Goal: Check status: Check status

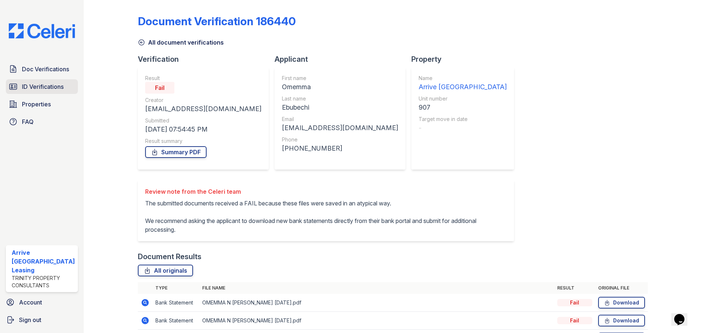
click at [32, 88] on span "ID Verifications" at bounding box center [43, 86] width 42 height 9
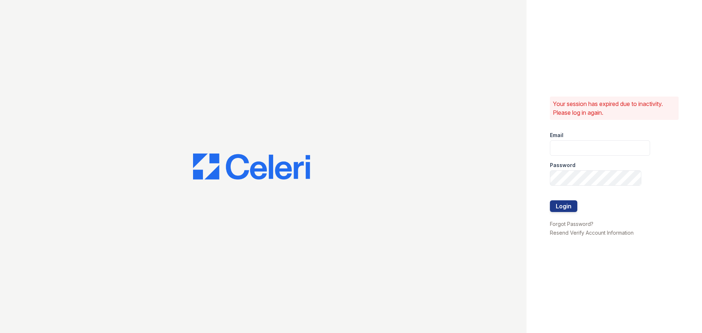
type input "arrivenorthbethesda@trinity-pm.com"
click at [561, 200] on button "Login" at bounding box center [563, 206] width 27 height 12
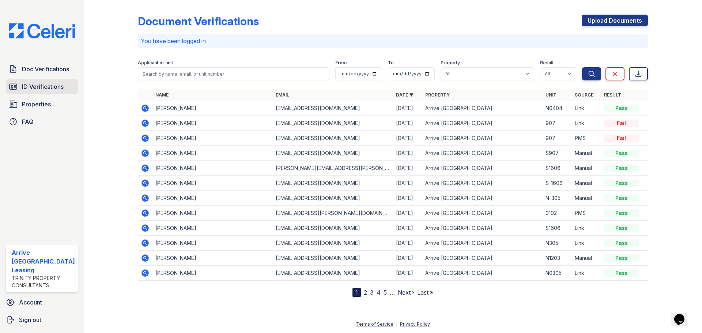
click at [45, 86] on span "ID Verifications" at bounding box center [43, 86] width 42 height 9
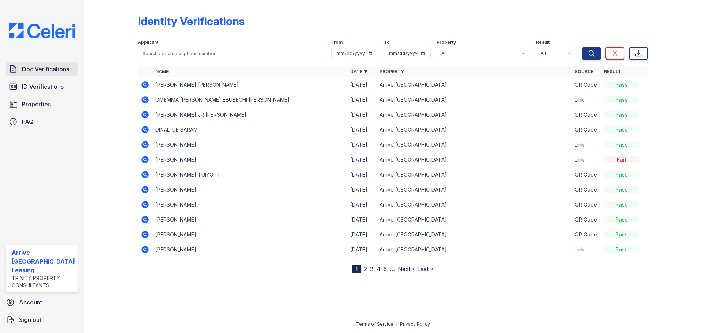
click at [30, 68] on span "Doc Verifications" at bounding box center [45, 69] width 47 height 9
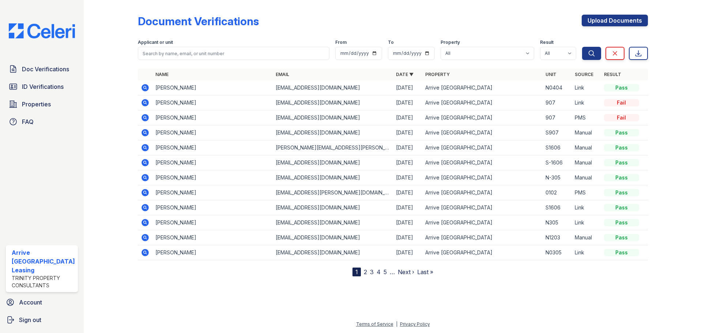
click at [146, 86] on icon at bounding box center [144, 87] width 7 height 7
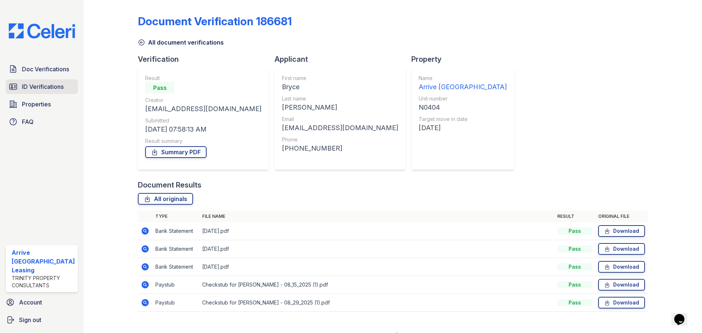
click at [42, 84] on span "ID Verifications" at bounding box center [43, 86] width 42 height 9
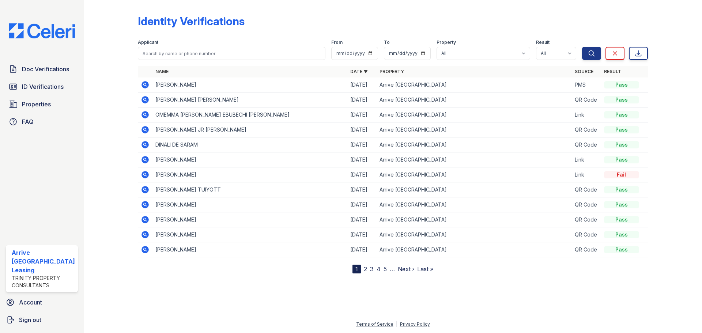
click at [146, 84] on icon at bounding box center [145, 84] width 9 height 9
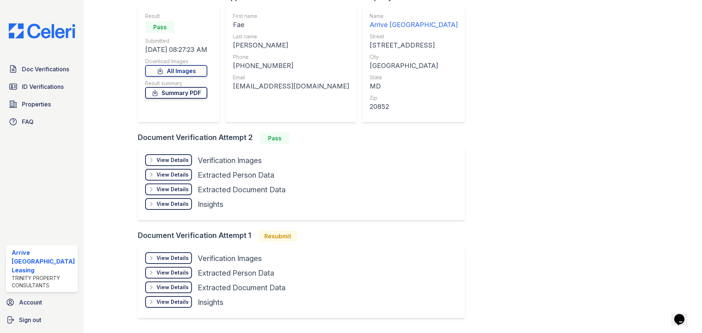
scroll to position [37, 0]
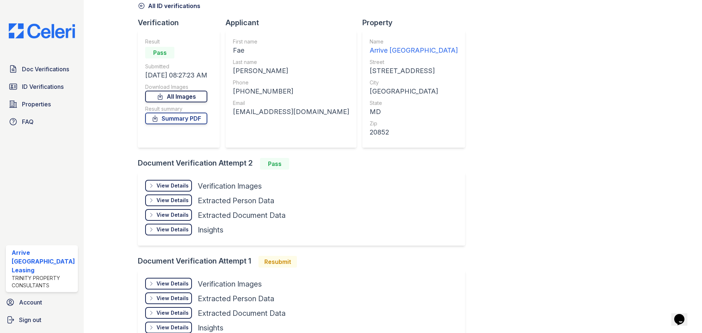
click at [176, 97] on link "All Images" at bounding box center [176, 97] width 62 height 12
click at [31, 67] on span "Doc Verifications" at bounding box center [45, 69] width 47 height 9
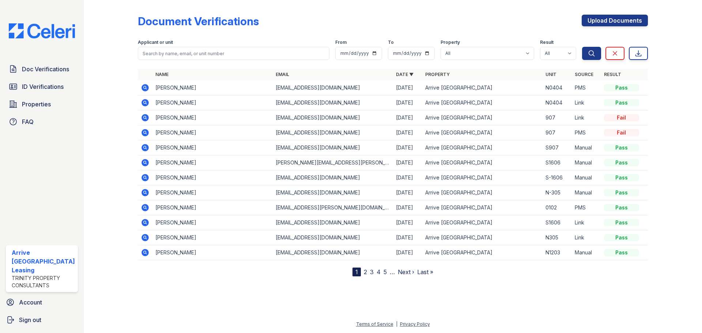
click at [145, 132] on icon at bounding box center [145, 132] width 2 height 2
click at [143, 117] on icon at bounding box center [145, 117] width 9 height 9
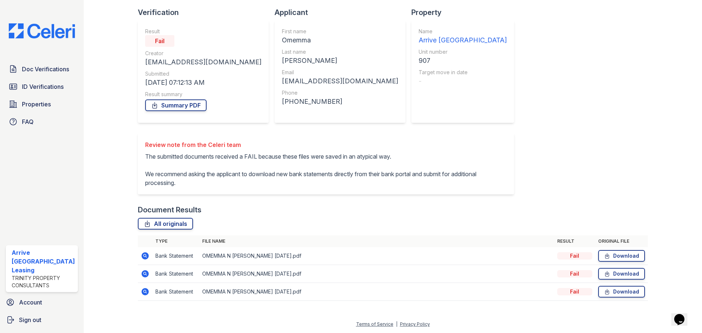
scroll to position [56, 0]
click at [148, 255] on icon at bounding box center [145, 256] width 9 height 9
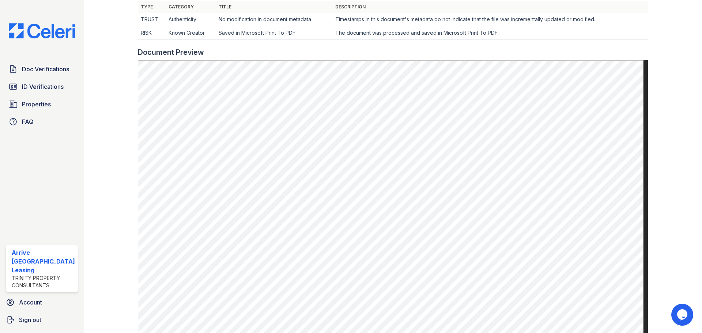
scroll to position [292, 0]
